Goal: Transaction & Acquisition: Purchase product/service

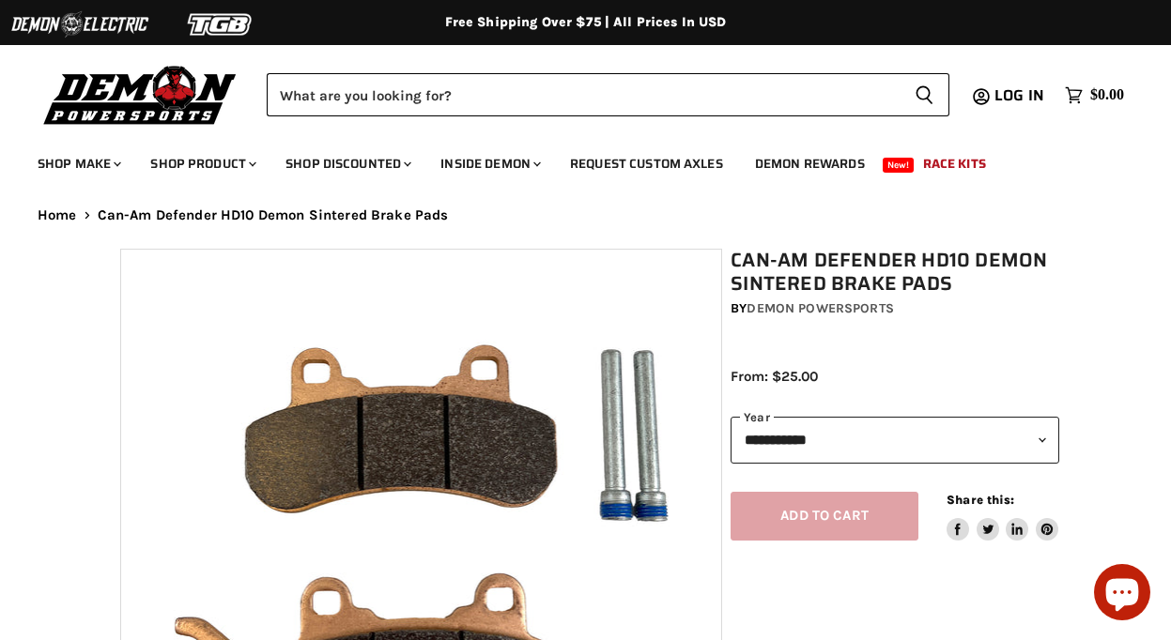
select select "******"
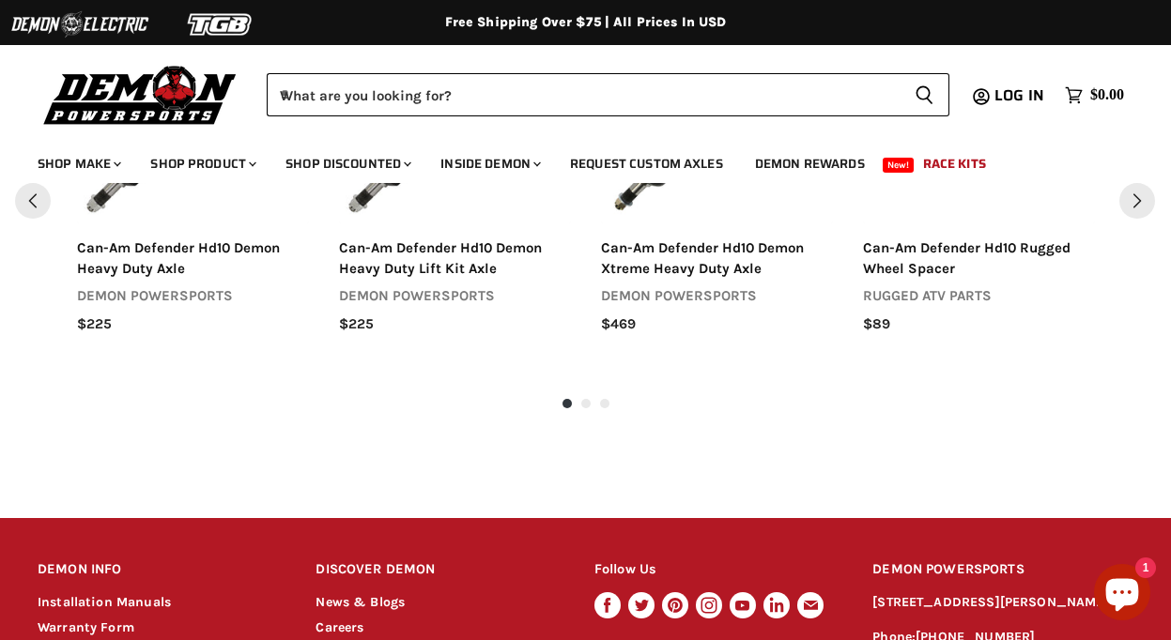
scroll to position [2281, 0]
